Goal: Use online tool/utility: Utilize a website feature to perform a specific function

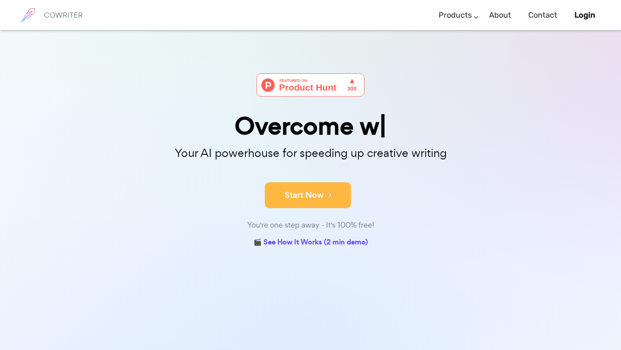
click at [335, 195] on button "Start Now" at bounding box center [308, 196] width 86 height 26
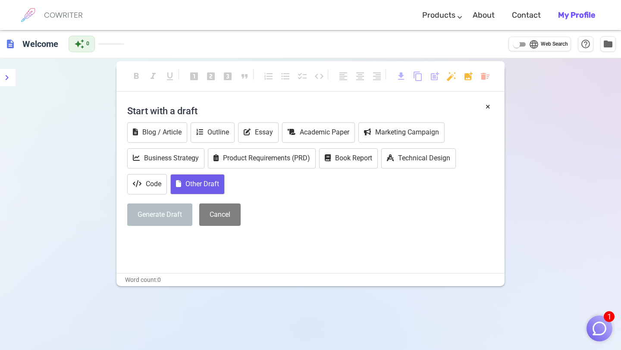
click at [184, 182] on button "Other Draft" at bounding box center [197, 184] width 54 height 20
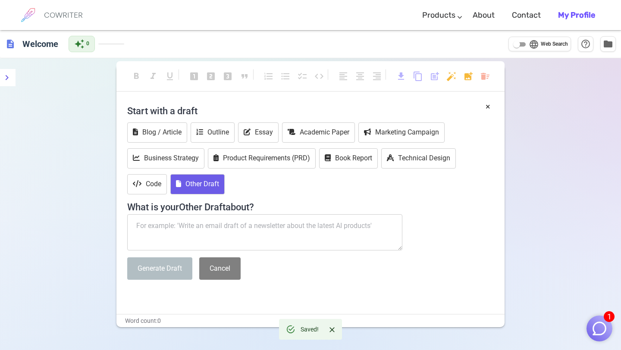
click at [166, 224] on textarea at bounding box center [264, 232] width 275 height 36
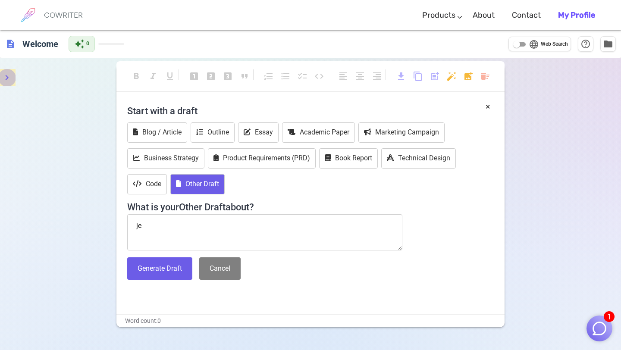
click at [7, 79] on icon "menu" at bounding box center [7, 77] width 3 height 5
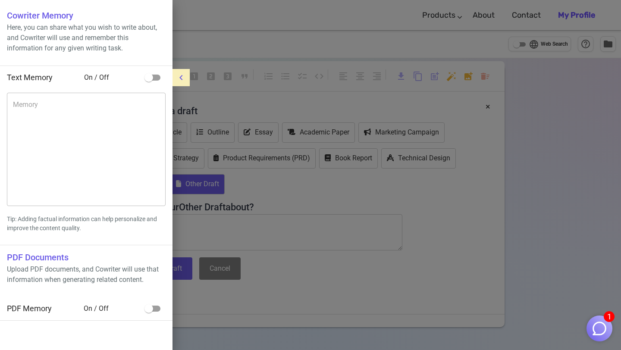
click at [292, 346] on div at bounding box center [310, 175] width 621 height 350
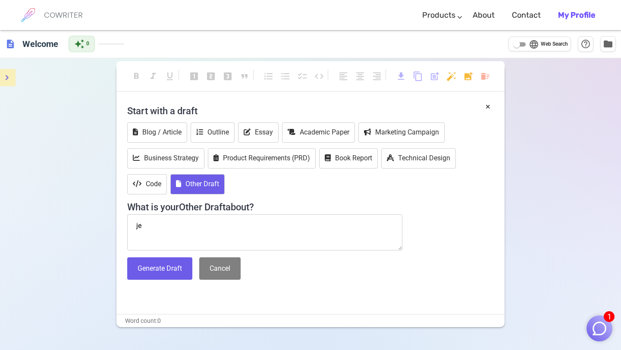
click at [170, 236] on textarea "je" at bounding box center [264, 232] width 275 height 36
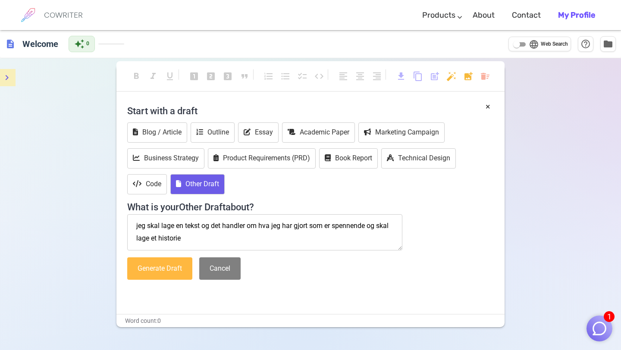
type textarea "jeg skal lage en tekst og det handler om hva jeg har gjort som er spennende og …"
click at [140, 271] on button "Generate Draft" at bounding box center [159, 269] width 65 height 23
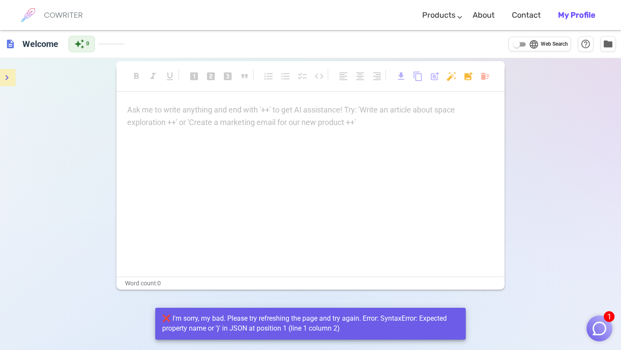
click at [268, 116] on p "Ask me to write anything and end with '++' to get AI assistance! Try: 'Write an…" at bounding box center [310, 110] width 367 height 13
click at [136, 110] on p "Ask me to write anything and end with '++' to get AI assistance! Try: 'Write an…" at bounding box center [310, 110] width 367 height 13
